Goal: Transaction & Acquisition: Book appointment/travel/reservation

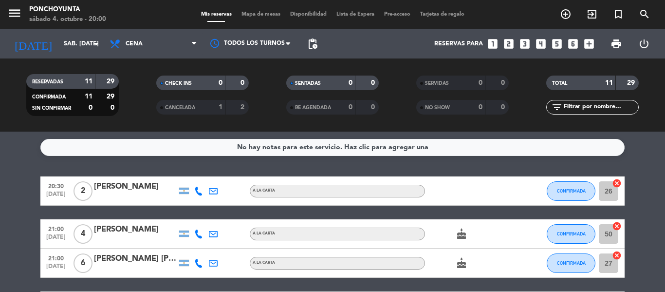
click at [627, 163] on div "No hay notas para este servicio. Haz clic para agregar una 20:30 [DATE] 2 [PERS…" at bounding box center [332, 212] width 665 height 160
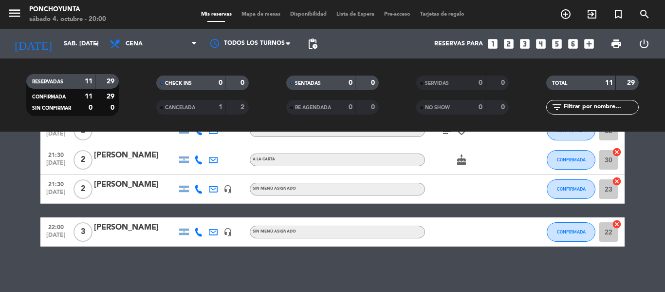
scroll to position [296, 0]
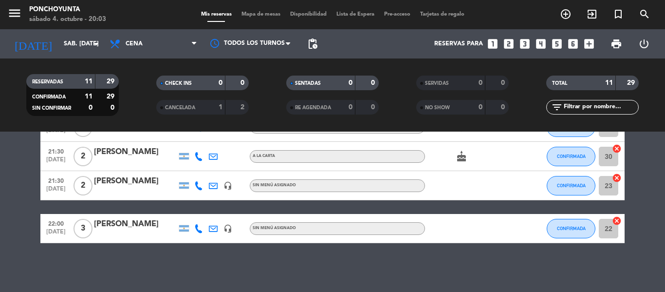
click at [650, 192] on bookings-row "20:30 [DATE] 2 [PERSON_NAME] A [PERSON_NAME] CONFIRMADA 26 cancel 21:00 [DATE] …" at bounding box center [332, 62] width 665 height 362
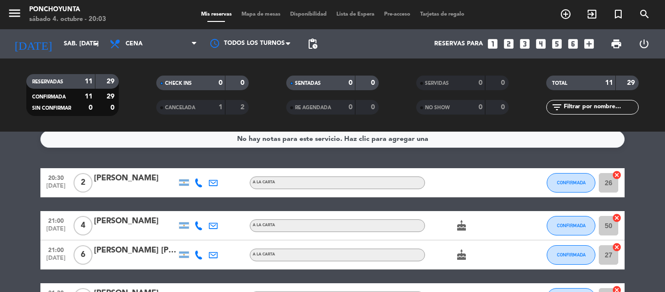
scroll to position [0, 0]
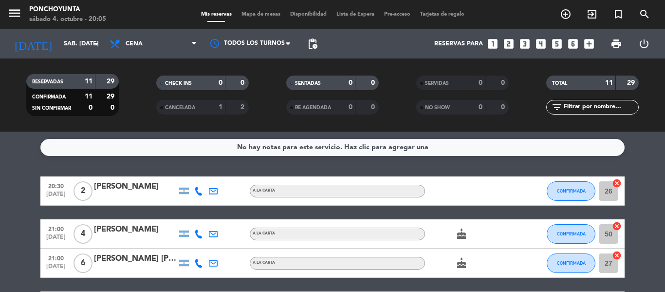
click at [137, 115] on div "CHECK INS 0 0 CANCELADA 1 2" at bounding box center [202, 95] width 130 height 54
click at [76, 53] on div "[DATE] sáb. [DATE] arrow_drop_down" at bounding box center [55, 43] width 97 height 21
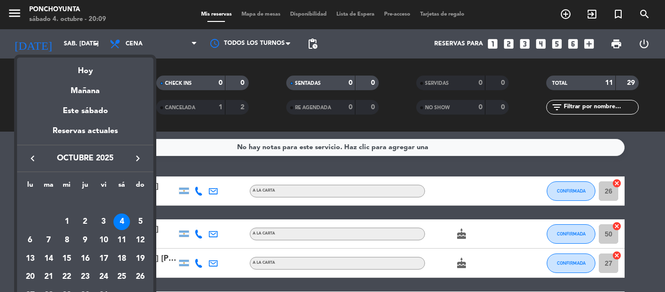
click at [86, 135] on div "Reservas actuales" at bounding box center [85, 135] width 136 height 20
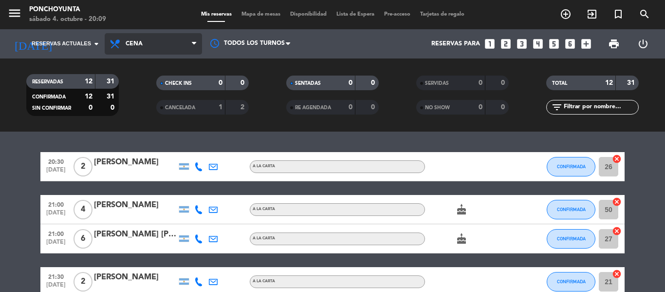
click at [147, 47] on span "Cena" at bounding box center [153, 43] width 97 height 21
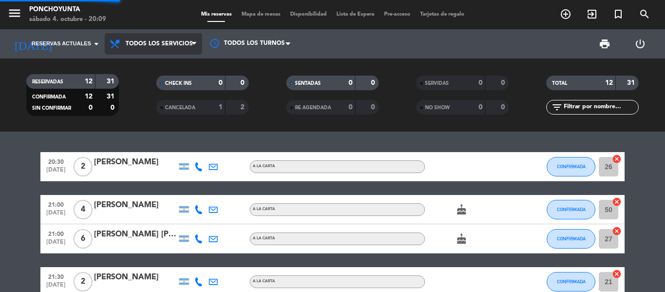
click at [145, 66] on div "menu Ponchoyunta sábado 4. octubre - 20:09 Mis reservas Mapa de mesas Disponibi…" at bounding box center [332, 66] width 665 height 132
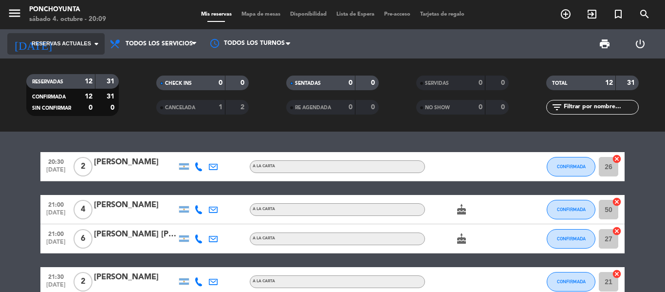
click at [98, 45] on icon "arrow_drop_down" at bounding box center [97, 44] width 12 height 12
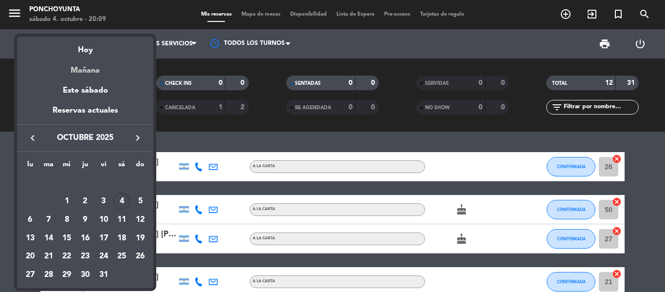
click at [94, 71] on div "Mañana" at bounding box center [85, 67] width 136 height 20
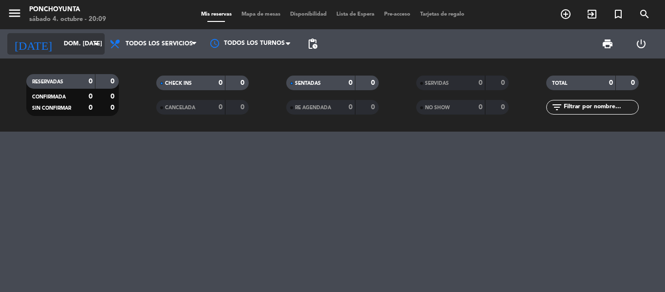
click at [82, 42] on input "dom. [DATE]" at bounding box center [100, 44] width 82 height 17
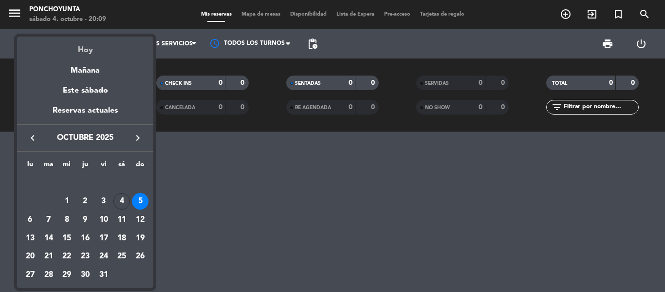
click at [88, 54] on div "Hoy" at bounding box center [85, 47] width 136 height 20
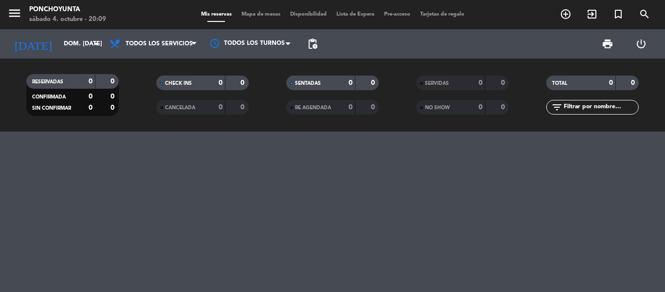
type input "sáb. [DATE]"
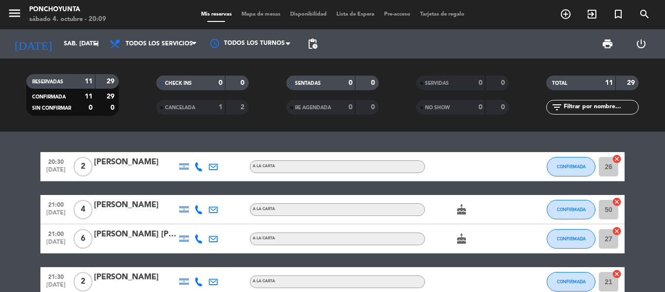
click at [154, 81] on filter-checkbox "CHECK INS 0 0" at bounding box center [202, 83] width 130 height 15
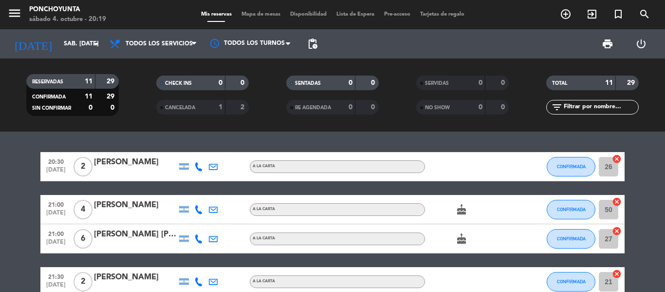
click at [21, 144] on div "20:30 [DATE] 2 [PERSON_NAME] A [PERSON_NAME] CONFIRMADA 26 cancel 21:00 [DATE] …" at bounding box center [332, 212] width 665 height 160
click at [663, 139] on div "20:30 [DATE] 2 [PERSON_NAME] A [PERSON_NAME] CONFIRMADA 26 cancel 21:00 [DATE] …" at bounding box center [332, 212] width 665 height 160
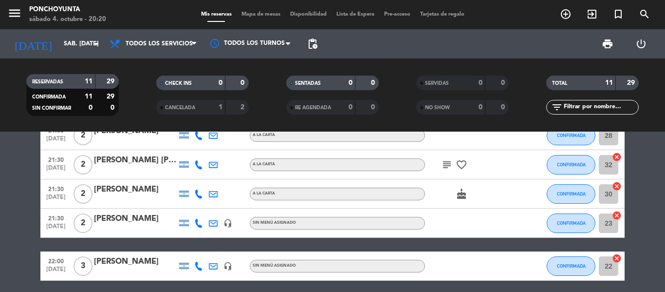
scroll to position [253, 0]
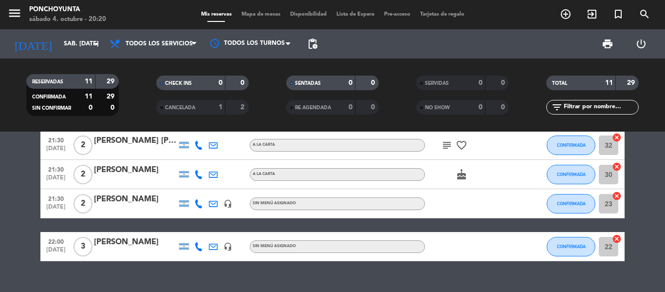
click at [30, 194] on bookings-row "20:30 [DATE] 2 [PERSON_NAME] A [PERSON_NAME] CONFIRMADA 26 cancel 21:00 [DATE] …" at bounding box center [332, 80] width 665 height 362
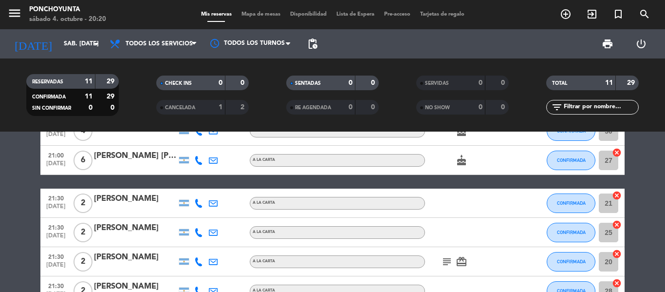
scroll to position [0, 0]
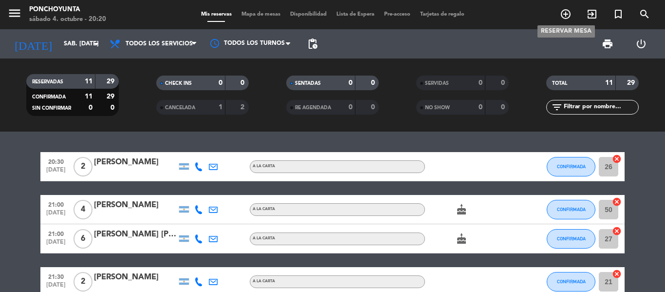
click at [562, 18] on icon "add_circle_outline" at bounding box center [566, 14] width 12 height 12
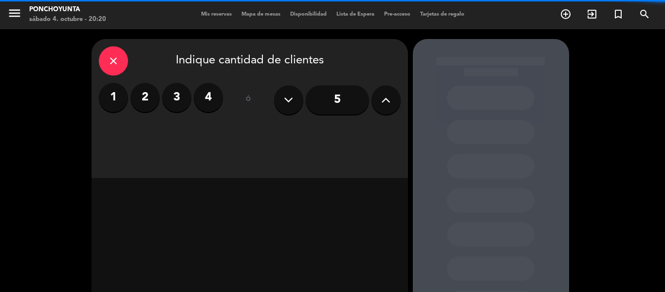
click at [152, 94] on label "2" at bounding box center [145, 97] width 29 height 29
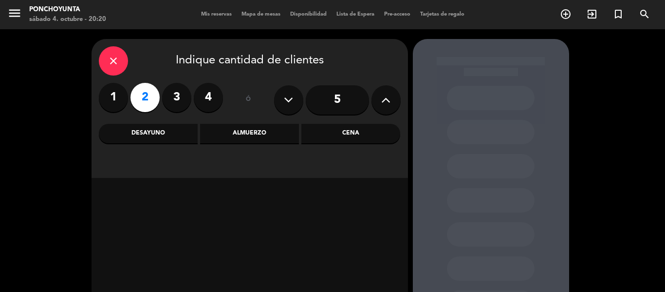
click at [346, 131] on div "Cena" at bounding box center [351, 133] width 99 height 19
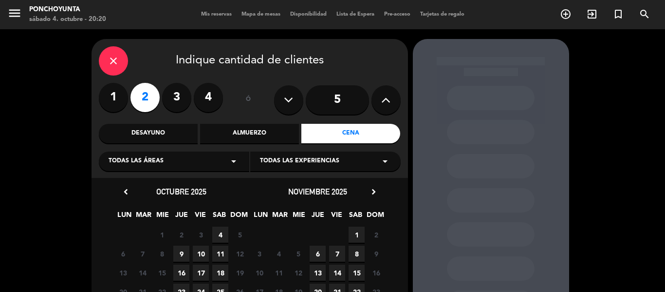
click at [222, 236] on span "4" at bounding box center [220, 235] width 16 height 16
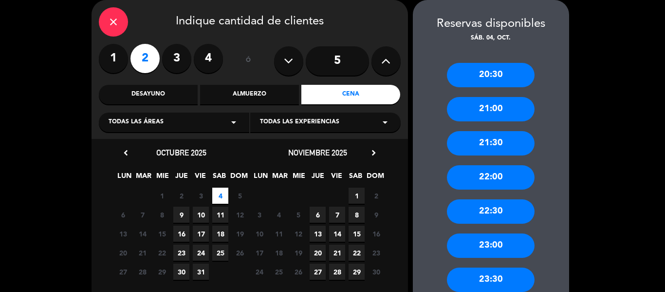
click at [481, 179] on div "22:00" at bounding box center [491, 177] width 88 height 24
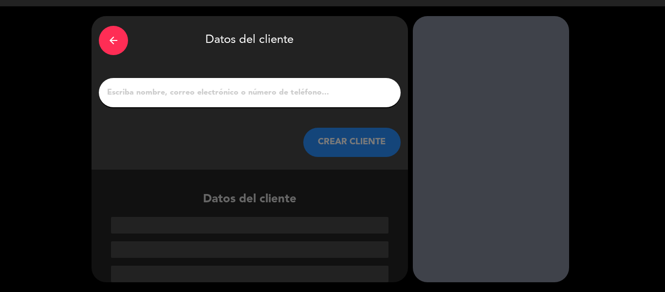
click at [240, 94] on input "1" at bounding box center [249, 93] width 287 height 14
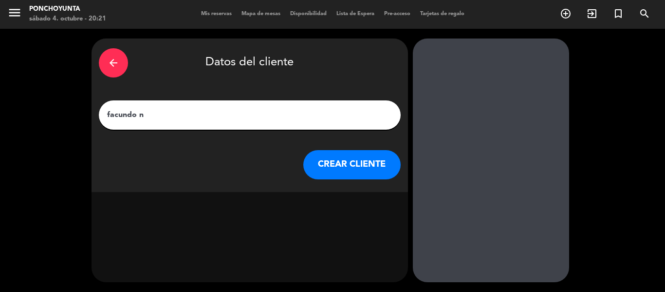
scroll to position [0, 0]
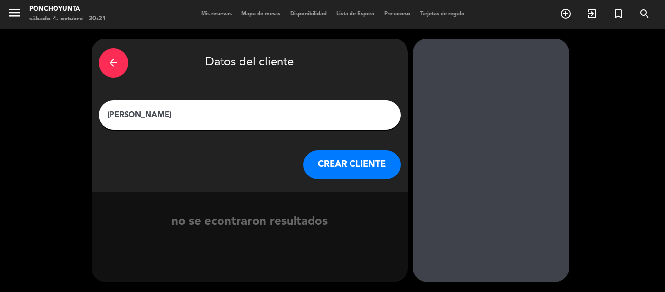
type input "[PERSON_NAME]"
click at [350, 158] on button "CREAR CLIENTE" at bounding box center [351, 164] width 97 height 29
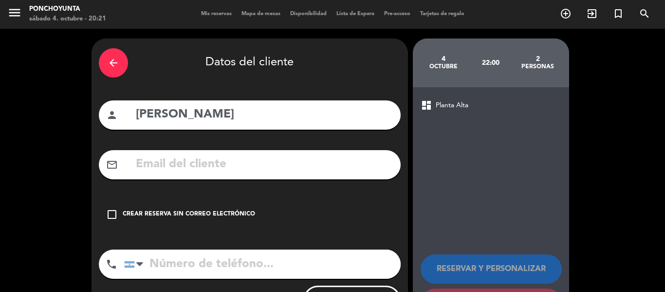
click at [250, 168] on input "text" at bounding box center [264, 164] width 259 height 20
paste input "[EMAIL_ADDRESS][DOMAIN_NAME]"
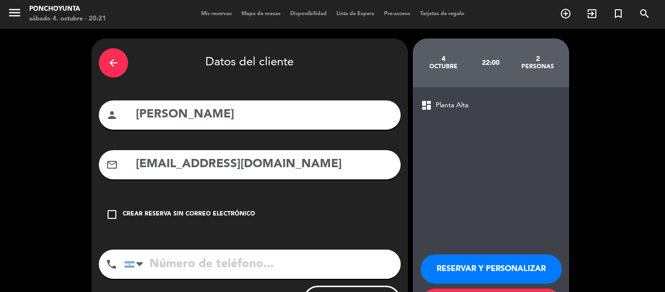
type input "[EMAIL_ADDRESS][DOMAIN_NAME]"
click at [171, 268] on input "tel" at bounding box center [262, 263] width 277 height 29
paste input "3513362057"
type input "3513362057"
click at [613, 161] on div "arrow_back Datos del cliente person [PERSON_NAME] mail_outline [EMAIL_ADDRESS][…" at bounding box center [332, 184] width 665 height 310
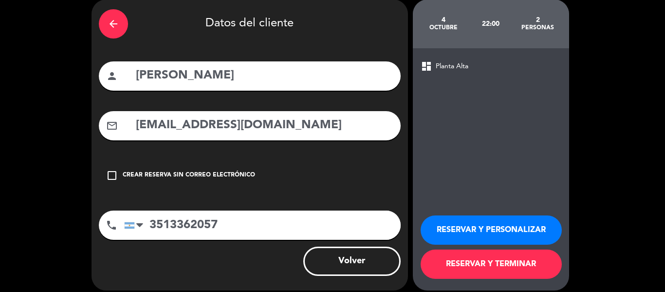
scroll to position [48, 0]
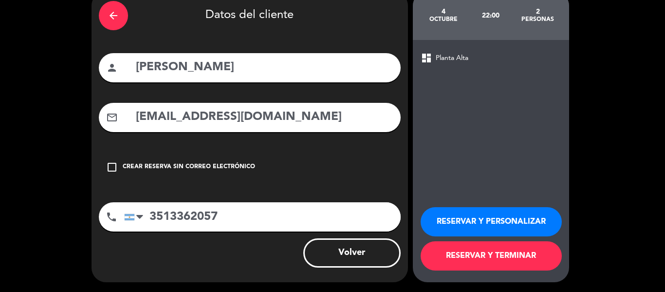
click at [504, 254] on button "RESERVAR Y TERMINAR" at bounding box center [491, 255] width 141 height 29
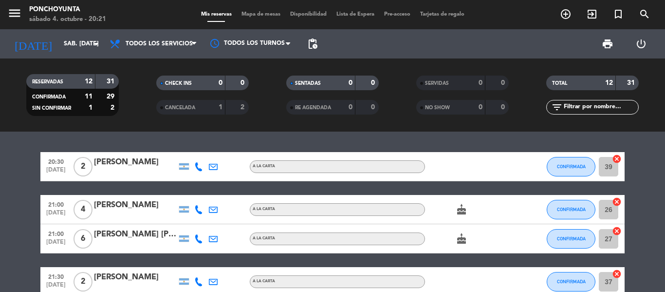
click at [642, 143] on div "20:30 [DATE] 2 [PERSON_NAME] A [PERSON_NAME] CONFIRMADA 39 cancel 21:00 [DATE] …" at bounding box center [332, 212] width 665 height 160
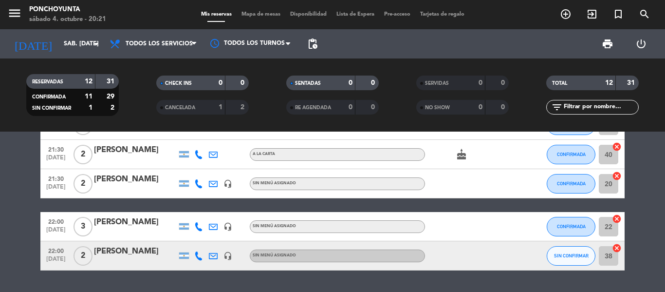
scroll to position [292, 0]
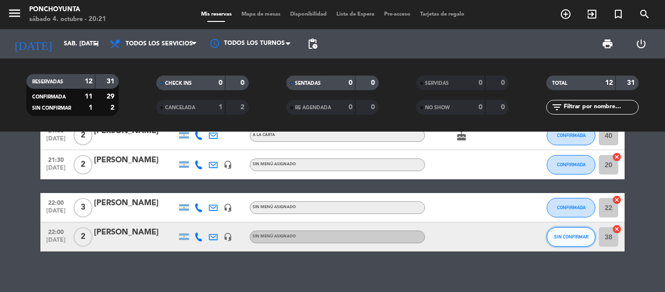
click at [571, 235] on span "SIN CONFIRMAR" at bounding box center [571, 236] width 35 height 5
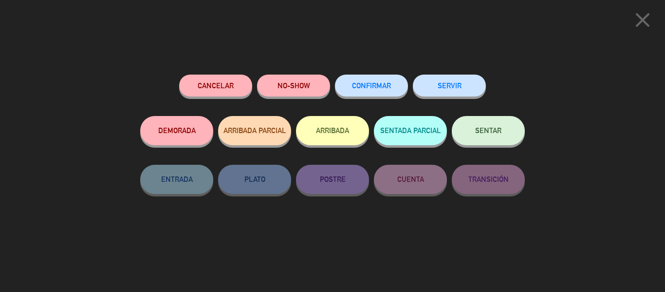
click at [375, 86] on span "CONFIRMAR" at bounding box center [371, 85] width 39 height 8
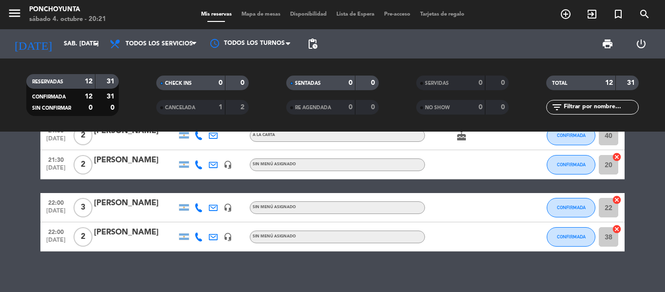
click at [665, 198] on bookings-row "20:30 [DATE] 2 [PERSON_NAME] A [PERSON_NAME] CONFIRMADA 39 cancel 21:00 [DATE] …" at bounding box center [332, 56] width 665 height 392
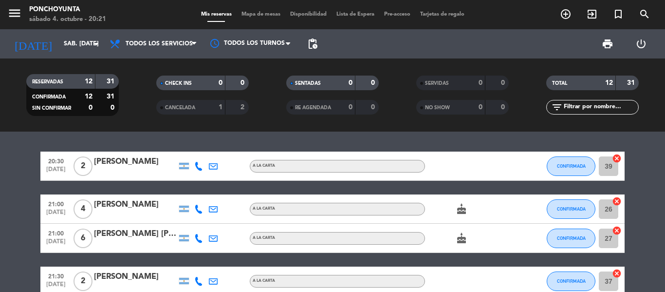
scroll to position [0, 0]
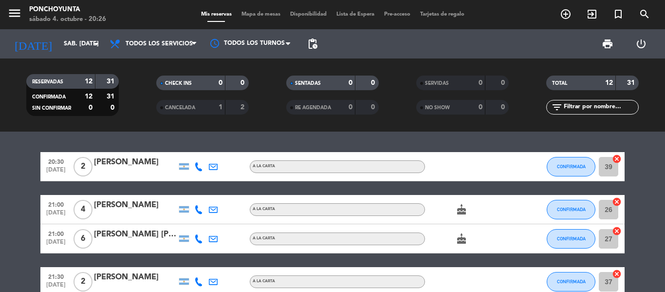
click at [297, 141] on div "20:30 [DATE] 2 [PERSON_NAME] A [PERSON_NAME] CONFIRMADA 39 cancel 21:00 [DATE] …" at bounding box center [332, 212] width 665 height 160
